Goal: Task Accomplishment & Management: Manage account settings

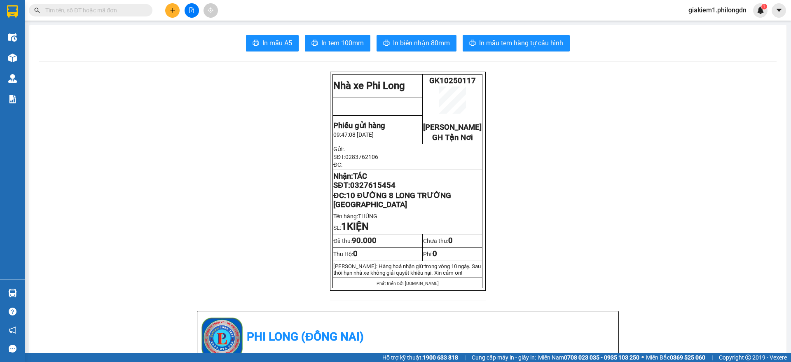
click at [718, 8] on span "giakiem1.philongdn" at bounding box center [717, 10] width 71 height 10
click at [700, 25] on span "Đăng xuất" at bounding box center [720, 25] width 55 height 9
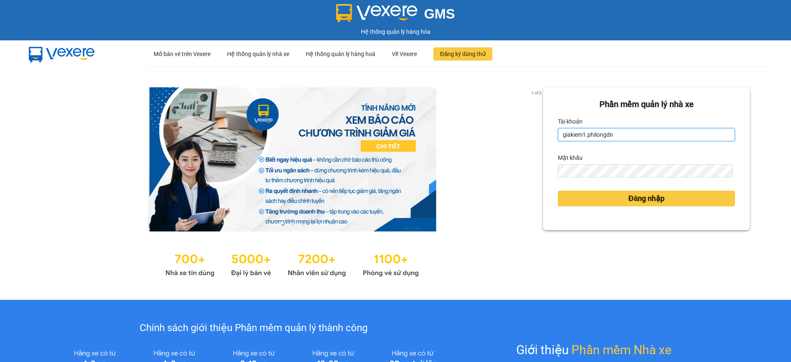
click at [661, 133] on input "giakiem1.philongdn" at bounding box center [646, 134] width 177 height 13
type input "bachkhoa1.philongdn"
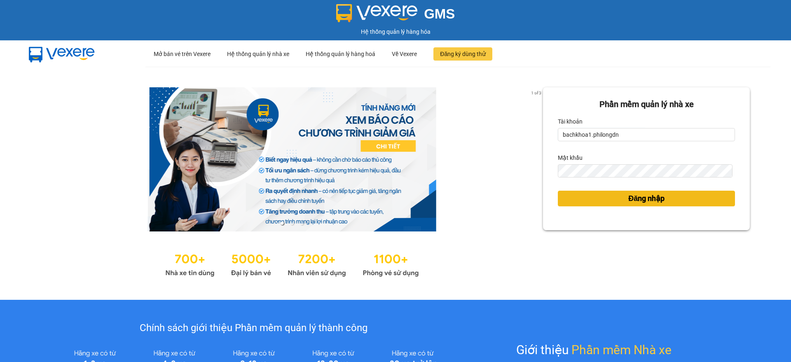
click at [634, 199] on span "Đăng nhập" at bounding box center [646, 199] width 36 height 12
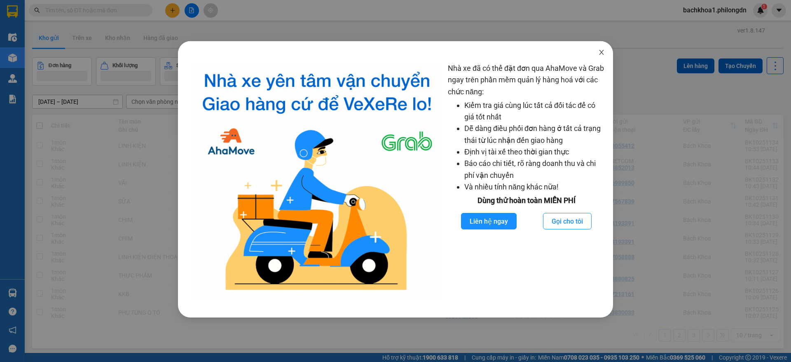
click at [600, 53] on icon "close" at bounding box center [601, 52] width 7 height 7
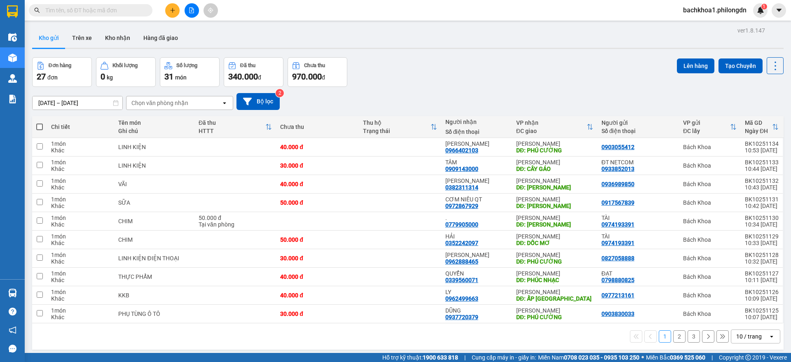
click at [550, 92] on div "12/10/2025 – 14/10/2025 Press the down arrow key to interact with the calendar …" at bounding box center [407, 101] width 751 height 29
click at [561, 219] on div "[PERSON_NAME]" at bounding box center [554, 218] width 77 height 7
checkbox input "true"
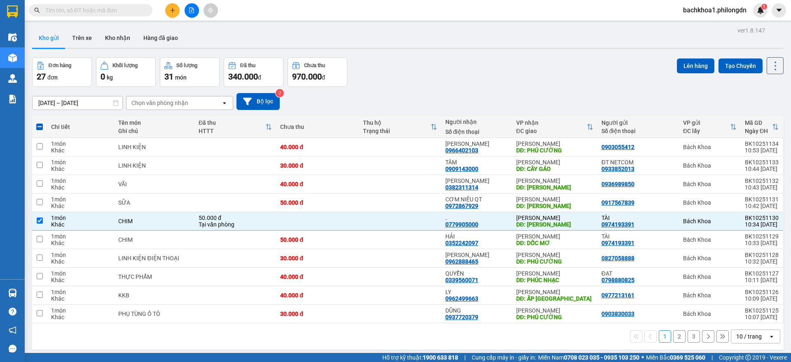
click at [727, 7] on span "bachkhoa1.philongdn" at bounding box center [714, 10] width 77 height 10
click at [697, 24] on span "Đăng xuất" at bounding box center [718, 25] width 60 height 9
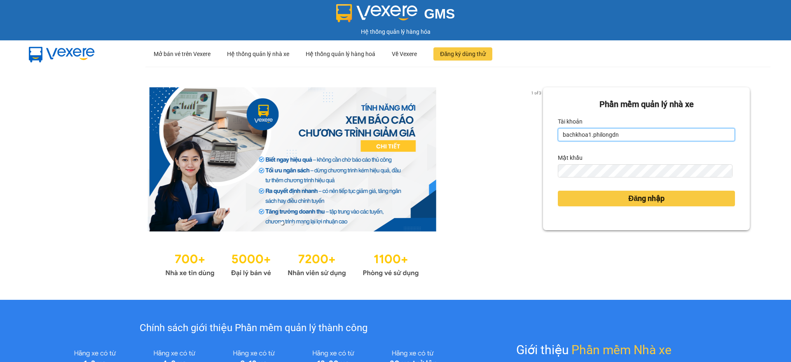
click at [620, 137] on input "bachkhoa1.philongdn" at bounding box center [646, 134] width 177 height 13
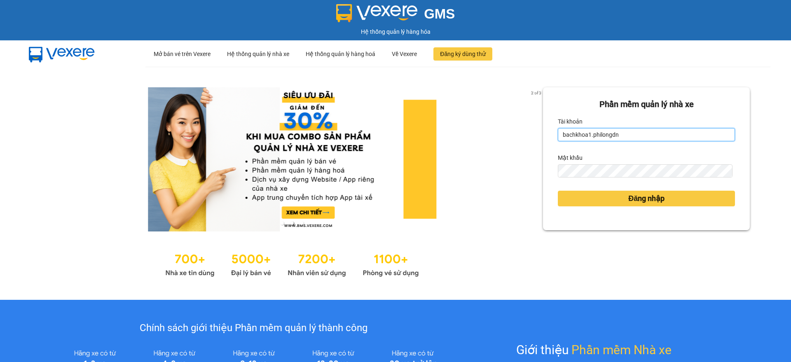
type input "giakiem1.philongdn"
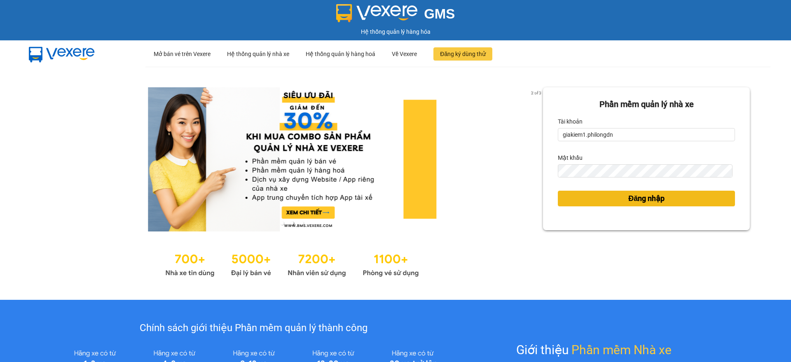
drag, startPoint x: 672, startPoint y: 191, endPoint x: 670, endPoint y: 196, distance: 5.7
click at [672, 192] on form "Phần mềm quản lý nhà xe Tài khoản giakiem1.philongdn Mật khẩu Đăng nhập" at bounding box center [646, 158] width 177 height 121
click at [670, 196] on button "Đăng nhập" at bounding box center [646, 199] width 177 height 16
